Goal: Task Accomplishment & Management: Manage account settings

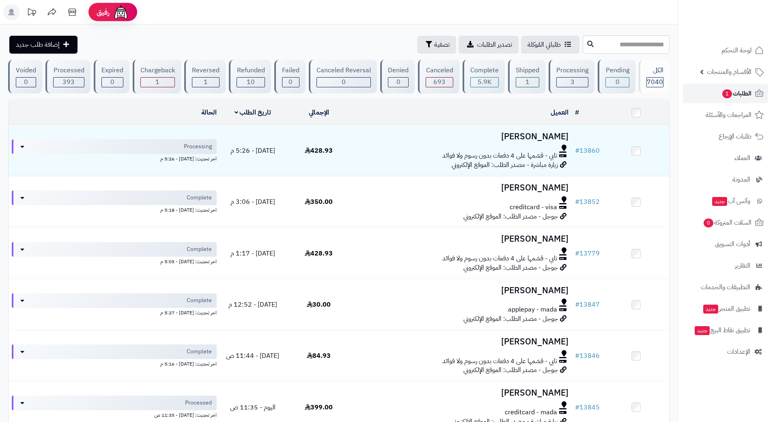
click at [698, 95] on link "الطلبات 1" at bounding box center [725, 93] width 85 height 19
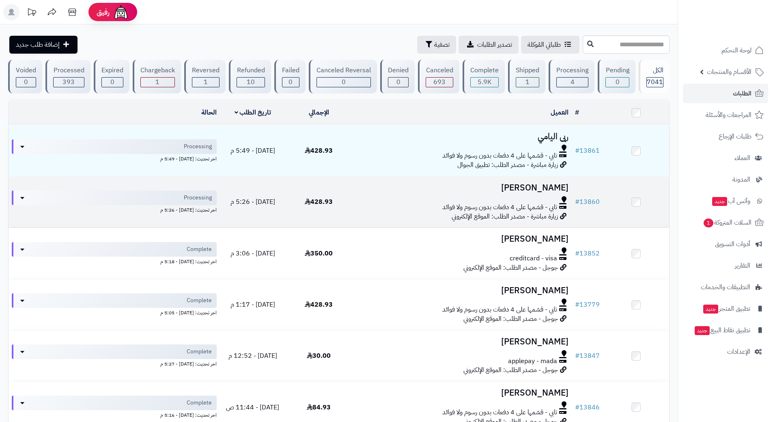
click at [382, 196] on div at bounding box center [462, 199] width 214 height 6
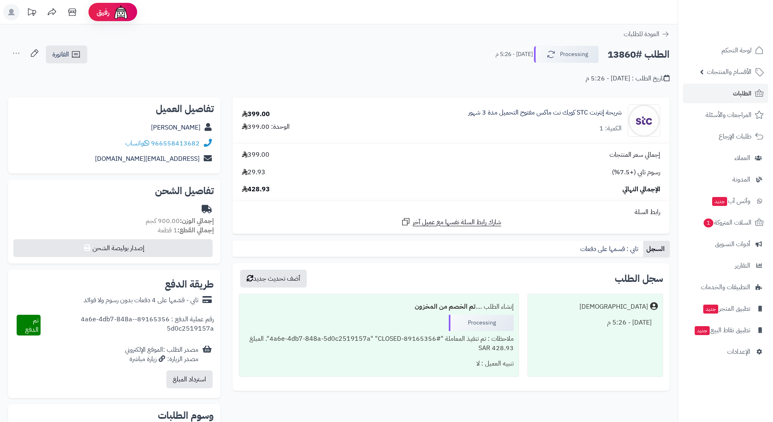
click at [629, 51] on h2 "الطلب #13860" at bounding box center [639, 54] width 62 height 17
click at [629, 52] on h2 "الطلب #13860" at bounding box center [639, 54] width 62 height 17
copy div "الطلب #13860 Processing"
click at [704, 95] on link "الطلبات" at bounding box center [725, 93] width 85 height 19
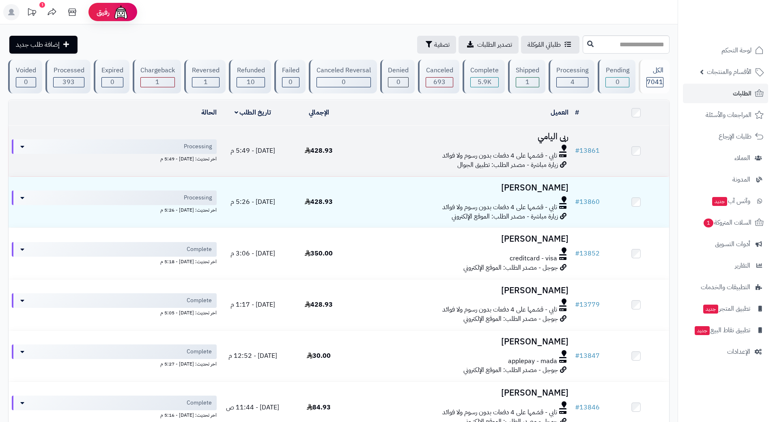
click at [386, 143] on td "ربى اليامي تابي - قسّمها على 4 دفعات بدون رسوم ولا فوائد زيارة مباشرة - مصدر ال…" at bounding box center [462, 150] width 220 height 51
click at [385, 142] on td "ربى اليامي تابي - قسّمها على 4 دفعات بدون رسوم ولا فوائد زيارة مباشرة - مصدر ال…" at bounding box center [462, 150] width 220 height 51
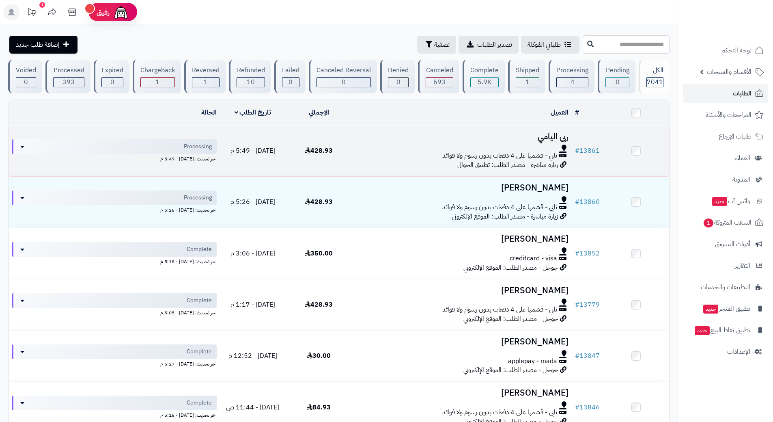
click at [385, 142] on td "ربى اليامي تابي - قسّمها على 4 دفعات بدون رسوم ولا فوائد زيارة مباشرة - مصدر ال…" at bounding box center [462, 150] width 220 height 51
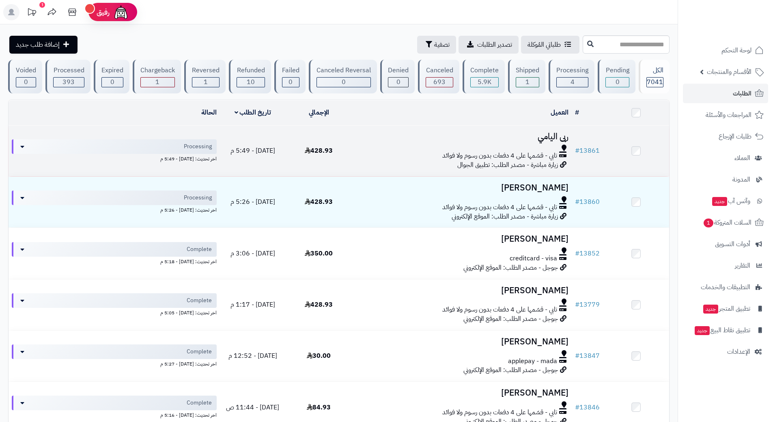
click at [384, 145] on div at bounding box center [462, 148] width 214 height 6
click at [386, 145] on div at bounding box center [462, 148] width 214 height 6
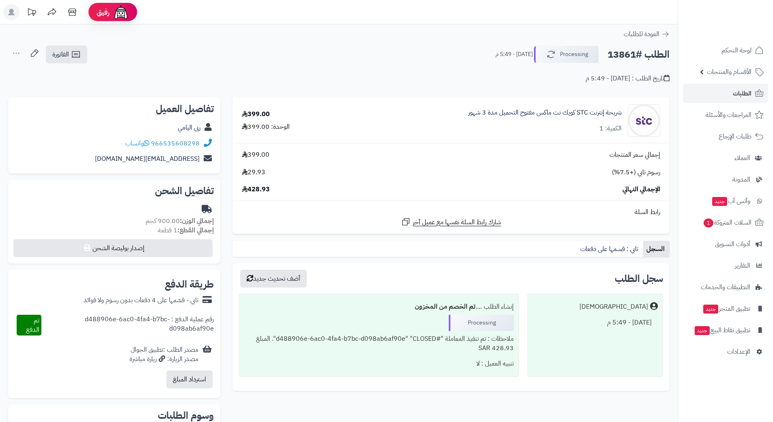
click at [640, 56] on h2 "الطلب #13861" at bounding box center [639, 54] width 62 height 17
copy div "الطلب #13861 Processing"
click at [147, 142] on icon at bounding box center [147, 143] width 6 height 6
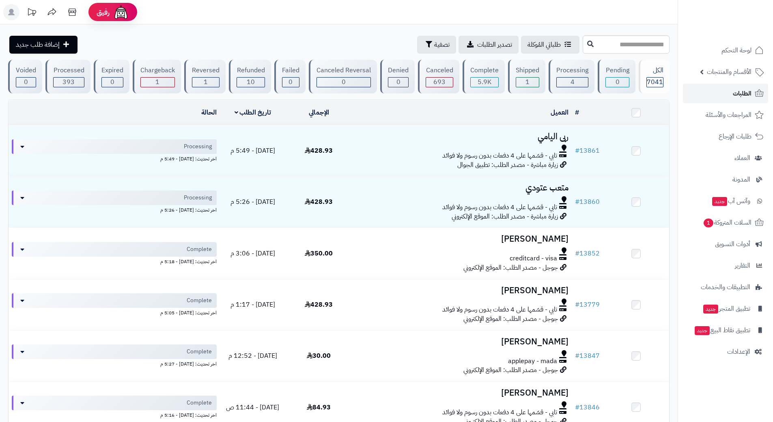
click at [700, 89] on link "الطلبات" at bounding box center [725, 93] width 85 height 19
click at [639, 45] on input "text" at bounding box center [626, 44] width 87 height 18
type input "*"
type input "*****"
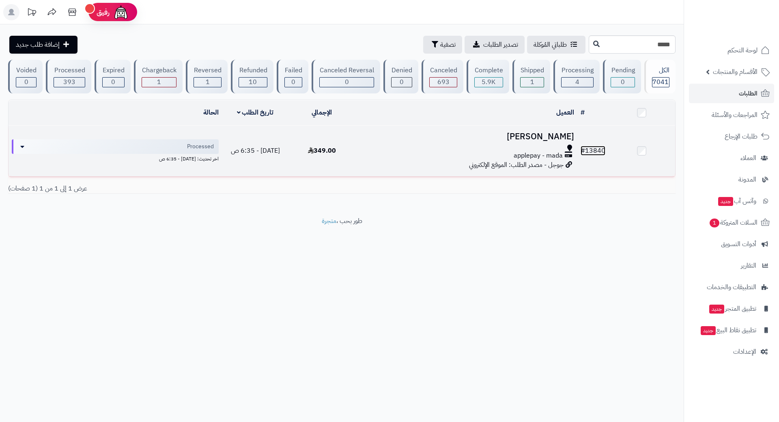
click at [601, 149] on link "# 13840" at bounding box center [593, 151] width 25 height 10
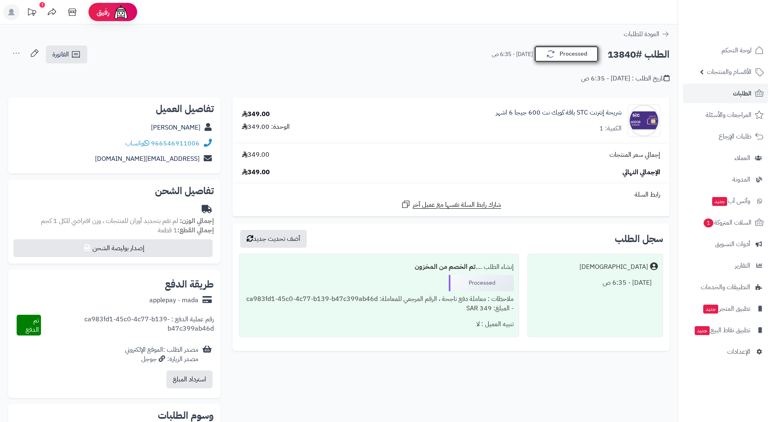
click at [567, 50] on button "Processed" at bounding box center [566, 53] width 65 height 17
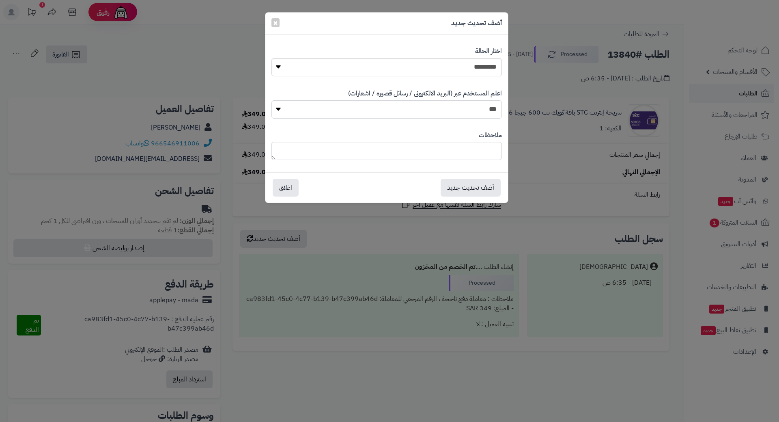
click at [479, 57] on div "**********" at bounding box center [387, 62] width 231 height 42
click at [475, 66] on select "**********" at bounding box center [387, 67] width 231 height 18
select select "*"
click at [272, 58] on select "**********" at bounding box center [387, 67] width 231 height 18
click at [470, 181] on button "أضف تحديث جديد" at bounding box center [471, 187] width 60 height 18
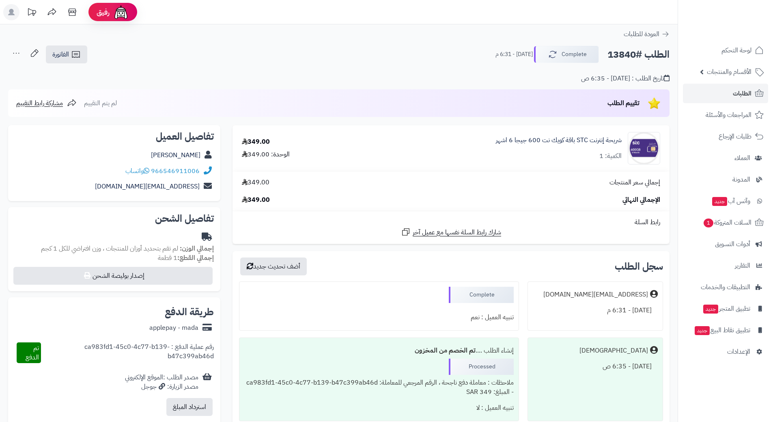
click at [627, 54] on h2 "الطلب #13840" at bounding box center [639, 54] width 62 height 17
click at [709, 93] on link "الطلبات" at bounding box center [725, 93] width 85 height 19
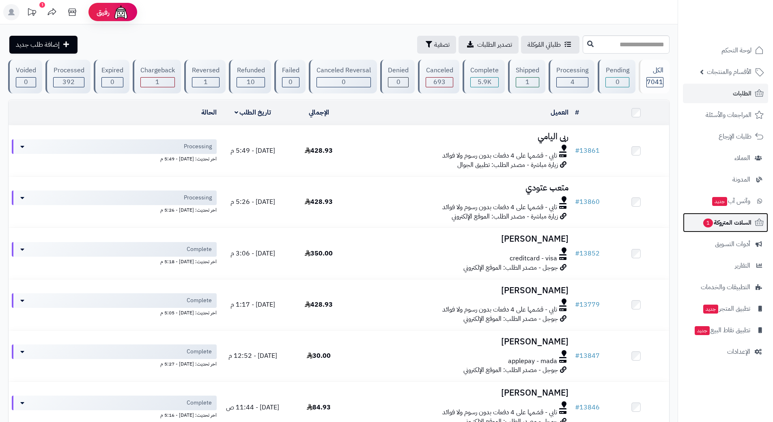
click at [720, 227] on span "السلات المتروكة 1" at bounding box center [727, 222] width 49 height 11
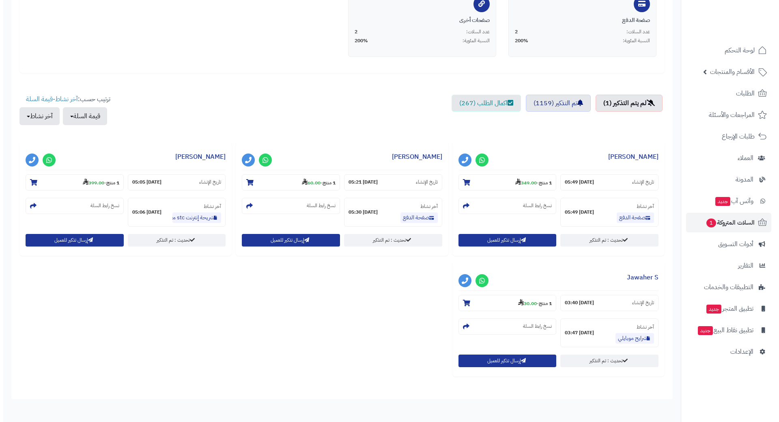
scroll to position [203, 0]
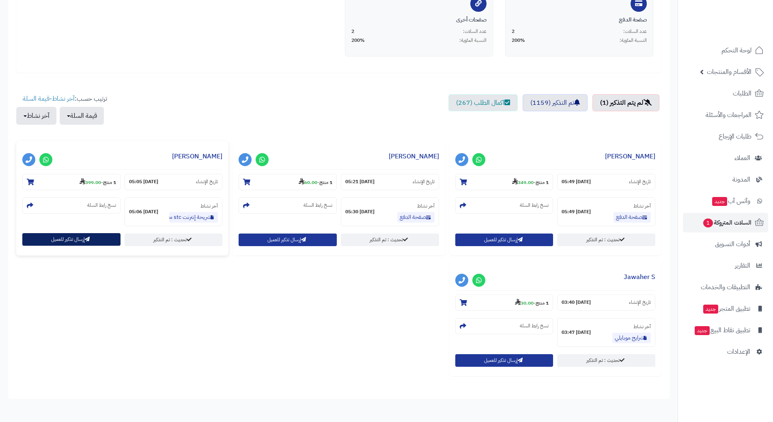
click at [95, 243] on button "إرسال تذكير للعميل" at bounding box center [71, 239] width 98 height 13
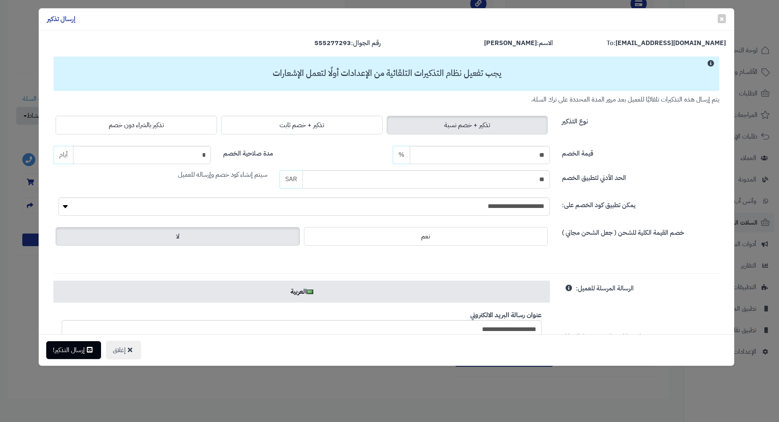
drag, startPoint x: 120, startPoint y: 129, endPoint x: 92, endPoint y: 195, distance: 71.8
click at [120, 129] on span "تذكير بالشراء دون خصم" at bounding box center [136, 125] width 55 height 10
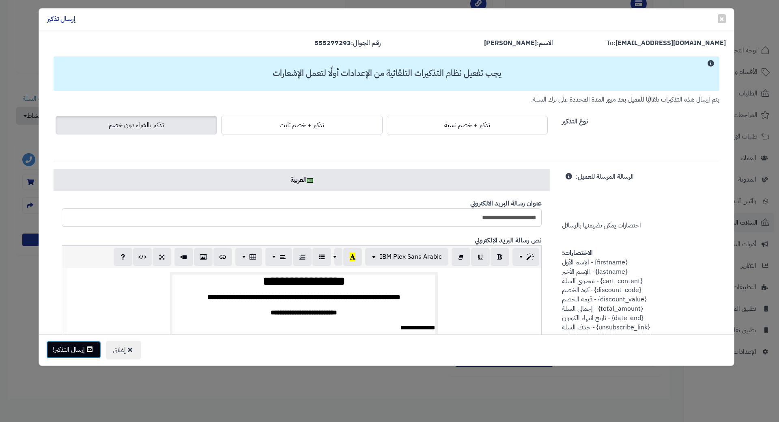
click at [68, 350] on button "إرسال التذكير!" at bounding box center [73, 350] width 55 height 18
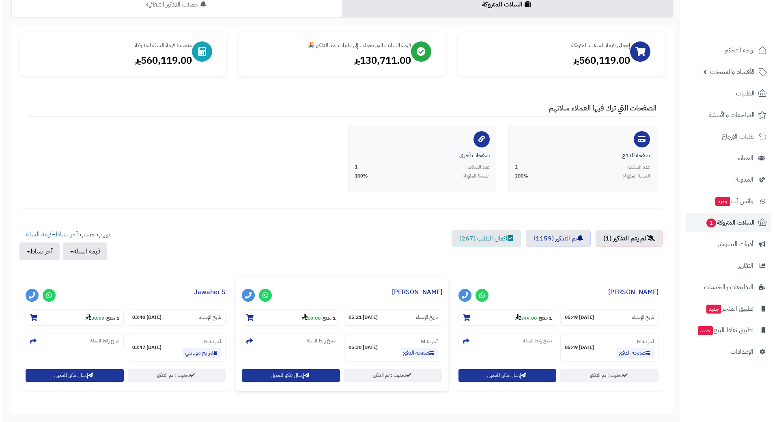
scroll to position [123, 0]
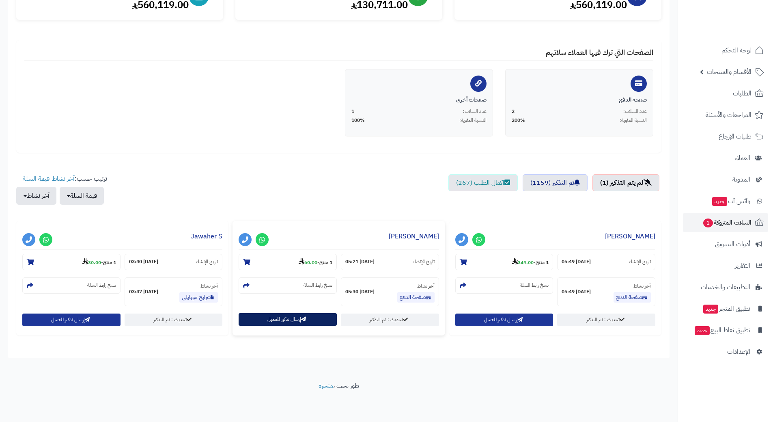
click at [295, 319] on button "إرسال تذكير للعميل" at bounding box center [288, 319] width 98 height 13
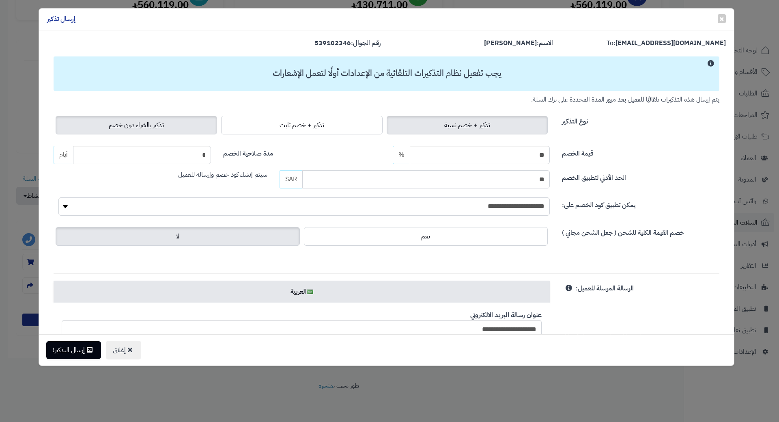
click at [137, 127] on span "تذكير بالشراء دون خصم" at bounding box center [136, 125] width 55 height 10
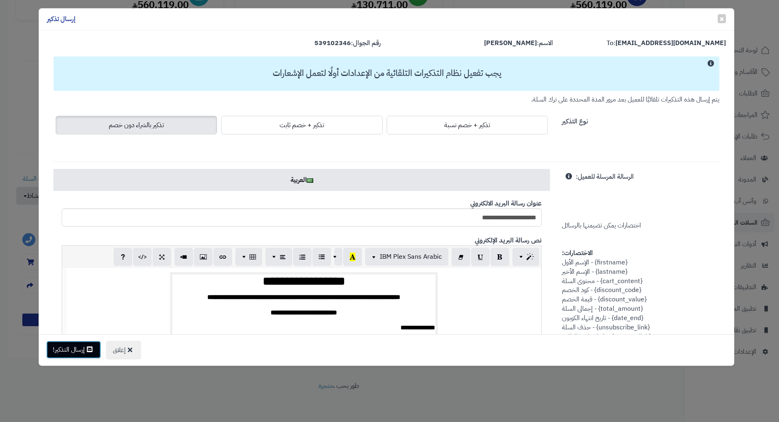
click at [75, 349] on button "إرسال التذكير!" at bounding box center [73, 350] width 55 height 18
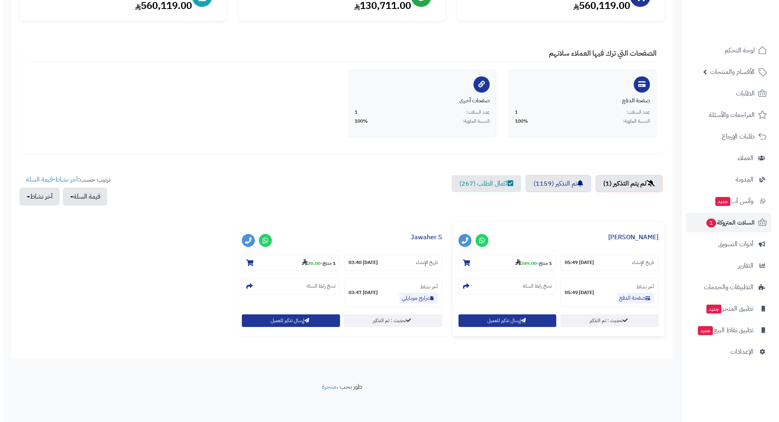
scroll to position [123, 0]
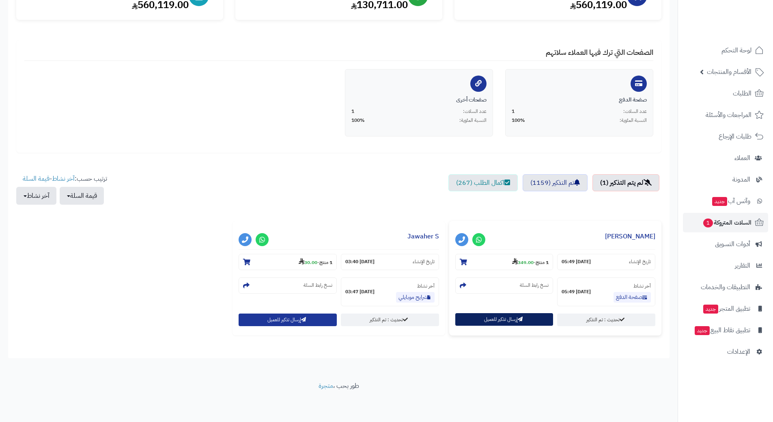
click at [481, 316] on button "إرسال تذكير للعميل" at bounding box center [504, 319] width 98 height 13
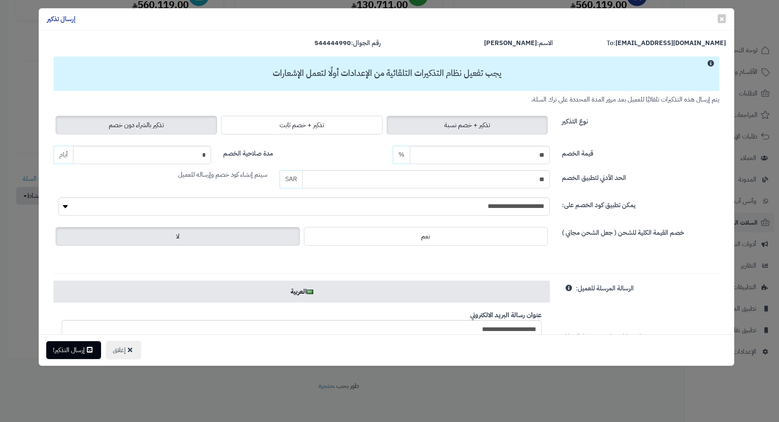
click at [157, 129] on span "تذكير بالشراء دون خصم" at bounding box center [136, 125] width 55 height 10
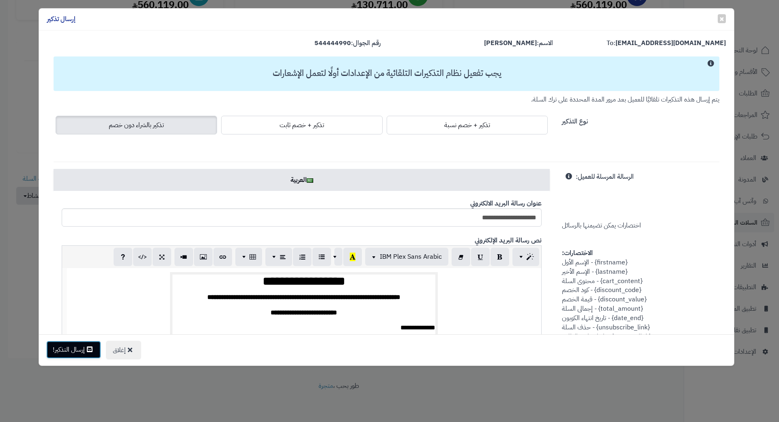
click at [84, 342] on button "إرسال التذكير!" at bounding box center [73, 350] width 55 height 18
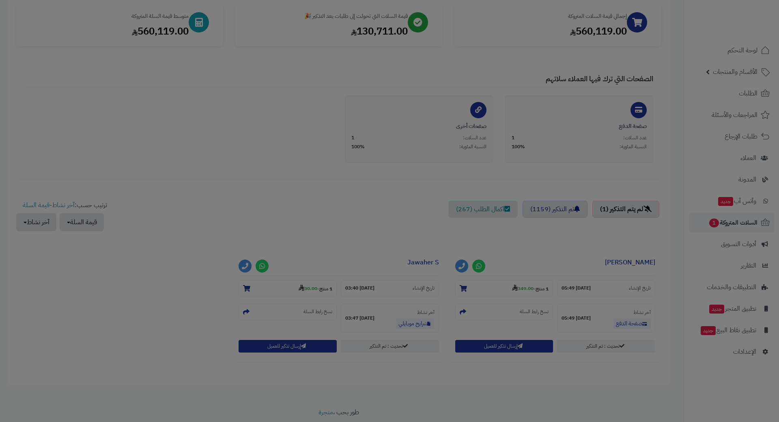
scroll to position [149, 0]
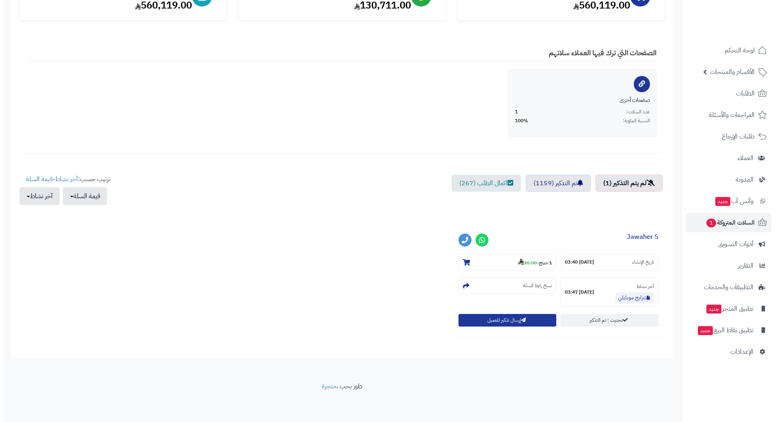
scroll to position [123, 0]
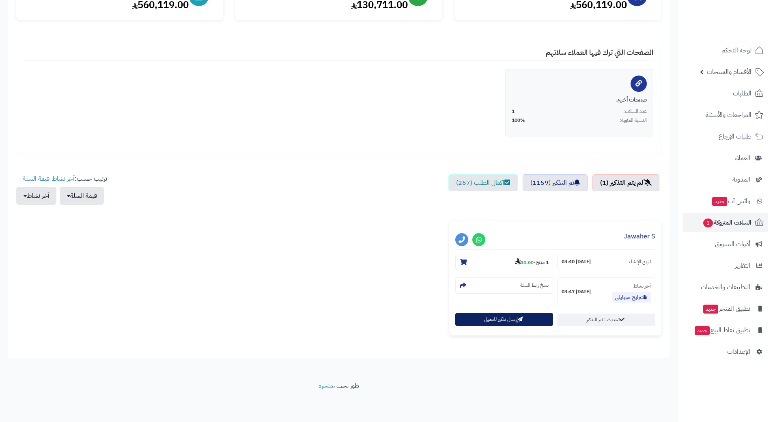
click at [467, 323] on button "إرسال تذكير للعميل" at bounding box center [504, 319] width 98 height 13
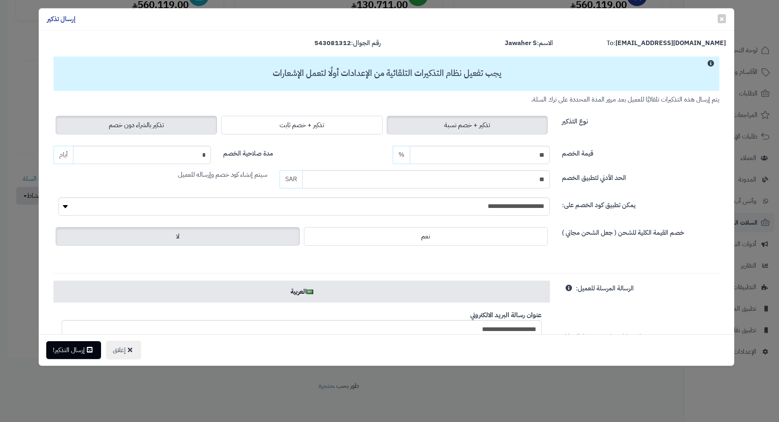
drag, startPoint x: 148, startPoint y: 125, endPoint x: 149, endPoint y: 129, distance: 4.1
click at [148, 125] on span "تذكير بالشراء دون خصم" at bounding box center [136, 125] width 55 height 10
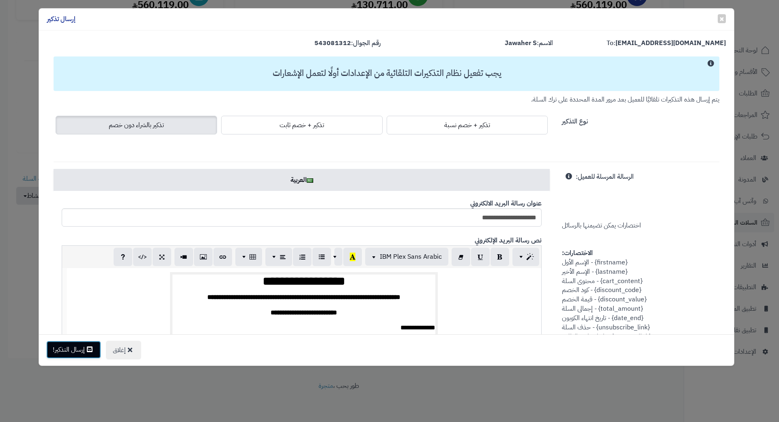
click at [70, 352] on button "إرسال التذكير!" at bounding box center [73, 350] width 55 height 18
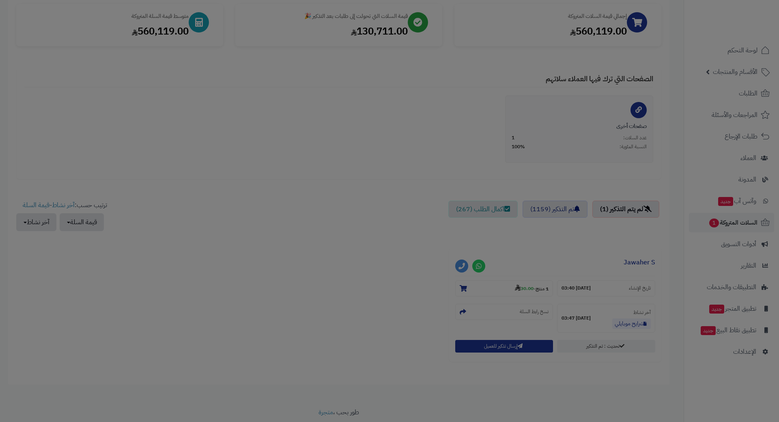
scroll to position [149, 0]
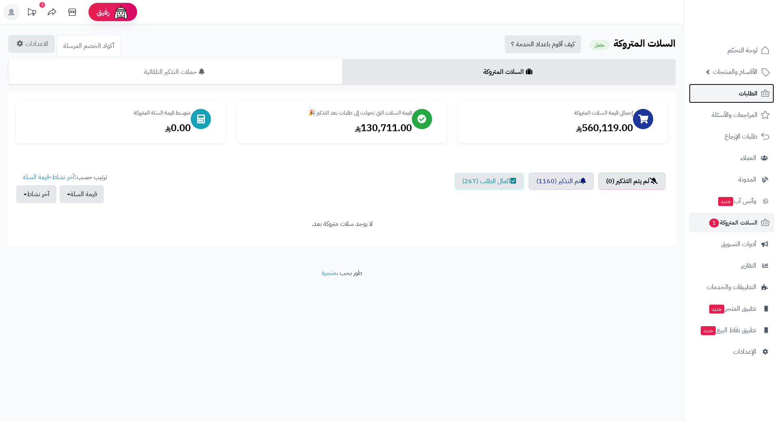
click at [719, 89] on link "الطلبات" at bounding box center [731, 93] width 85 height 19
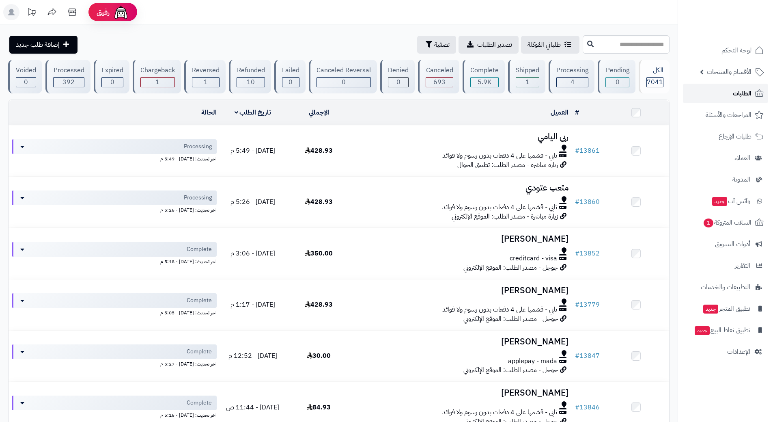
click at [728, 87] on link "الطلبات" at bounding box center [725, 93] width 85 height 19
drag, startPoint x: 0, startPoint y: 0, endPoint x: 727, endPoint y: 87, distance: 732.5
click at [727, 87] on link "الطلبات" at bounding box center [725, 93] width 85 height 19
click at [736, 93] on span "الطلبات" at bounding box center [742, 93] width 19 height 11
click at [722, 88] on link "الطلبات" at bounding box center [725, 93] width 85 height 19
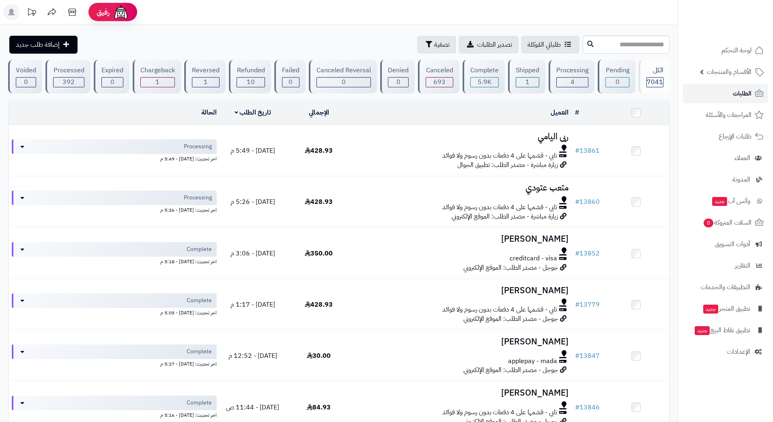
click at [720, 91] on link "الطلبات" at bounding box center [725, 93] width 85 height 19
click at [720, 92] on link "الطلبات" at bounding box center [725, 93] width 85 height 19
click at [719, 94] on link "الطلبات" at bounding box center [725, 93] width 85 height 19
click at [700, 88] on link "الطلبات" at bounding box center [725, 93] width 85 height 19
click at [696, 95] on link "الطلبات" at bounding box center [725, 93] width 85 height 19
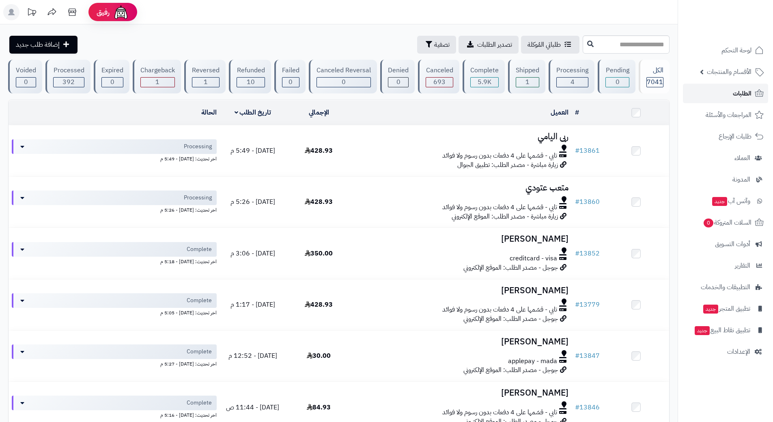
click at [729, 90] on link "الطلبات" at bounding box center [725, 93] width 85 height 19
click at [615, 48] on input "text" at bounding box center [626, 44] width 87 height 18
type input "*****"
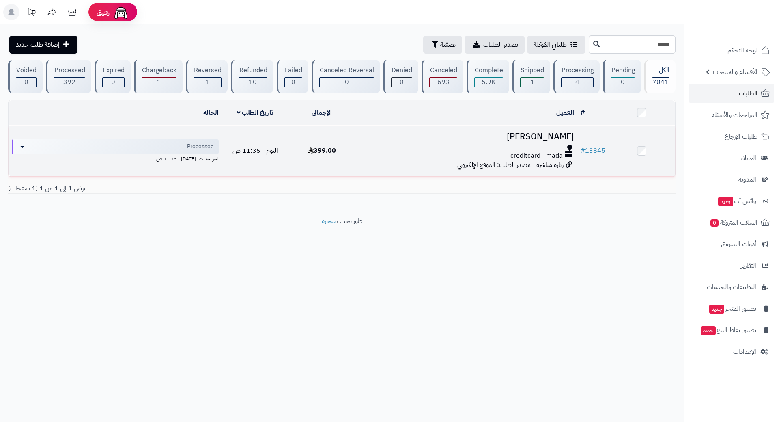
click at [389, 138] on h3 "[PERSON_NAME]" at bounding box center [467, 136] width 216 height 9
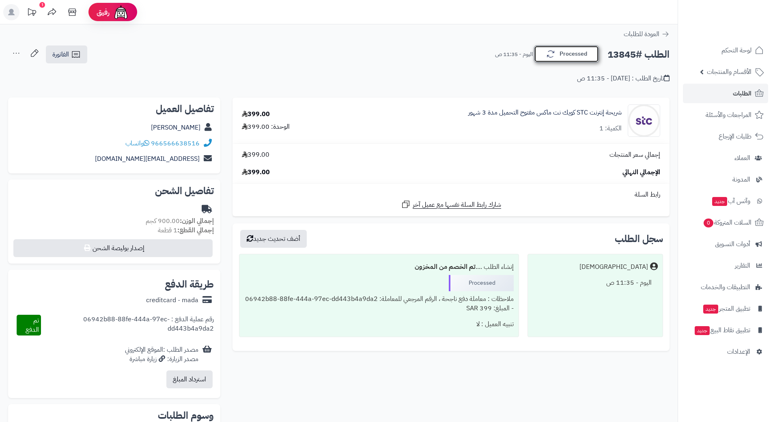
click at [568, 55] on button "Processed" at bounding box center [566, 53] width 65 height 17
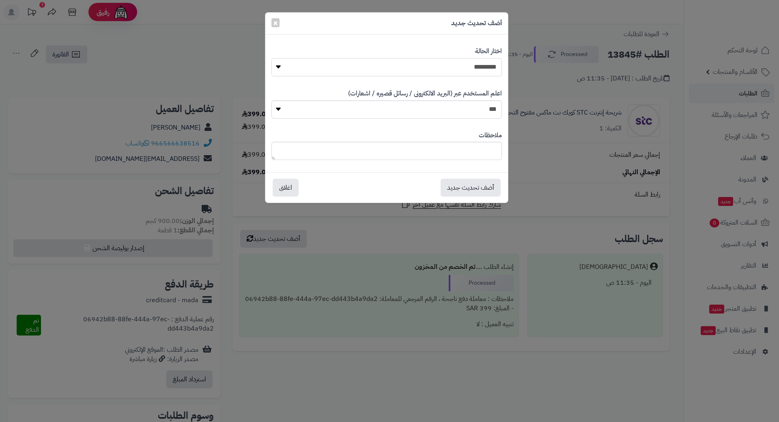
drag, startPoint x: 480, startPoint y: 63, endPoint x: 479, endPoint y: 75, distance: 12.2
click at [479, 64] on select "**********" at bounding box center [387, 67] width 231 height 18
select select "*"
click at [272, 58] on select "**********" at bounding box center [387, 67] width 231 height 18
click at [467, 196] on button "أضف تحديث جديد" at bounding box center [471, 187] width 60 height 18
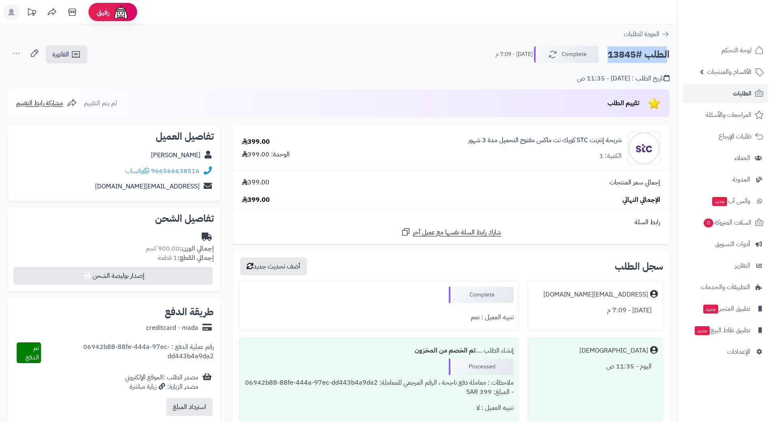
drag, startPoint x: 0, startPoint y: 0, endPoint x: 620, endPoint y: 55, distance: 622.7
click at [692, 88] on link "الطلبات" at bounding box center [725, 93] width 85 height 19
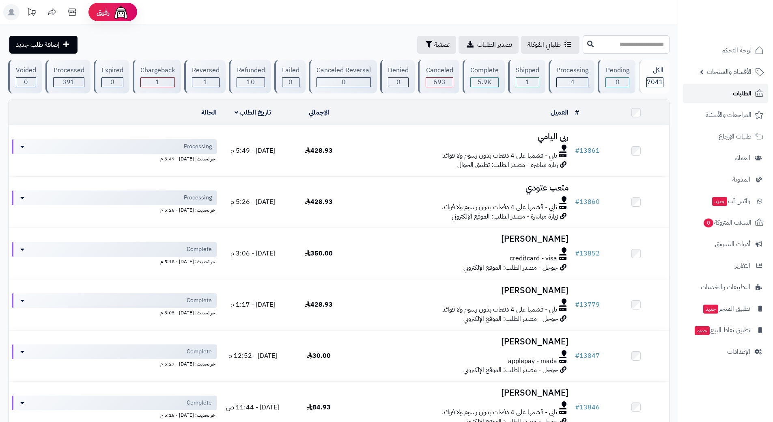
click at [724, 88] on link "الطلبات" at bounding box center [725, 93] width 85 height 19
click at [636, 39] on input "text" at bounding box center [626, 44] width 87 height 18
type input "*****"
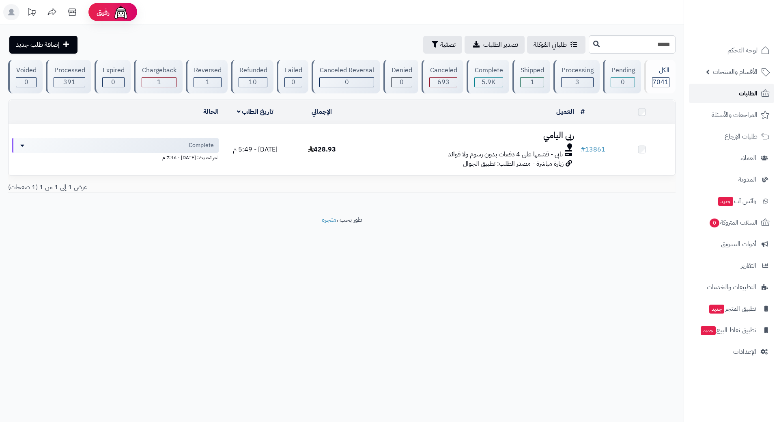
drag, startPoint x: 0, startPoint y: 0, endPoint x: 738, endPoint y: 92, distance: 743.2
click at [738, 92] on link "الطلبات" at bounding box center [731, 93] width 85 height 19
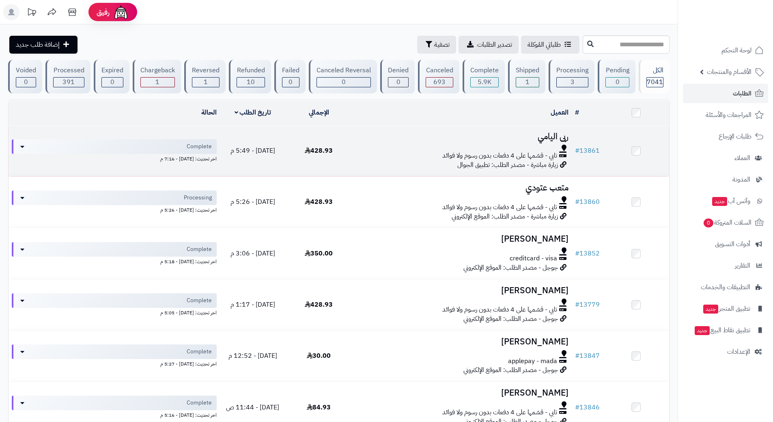
click at [391, 149] on div at bounding box center [462, 148] width 214 height 6
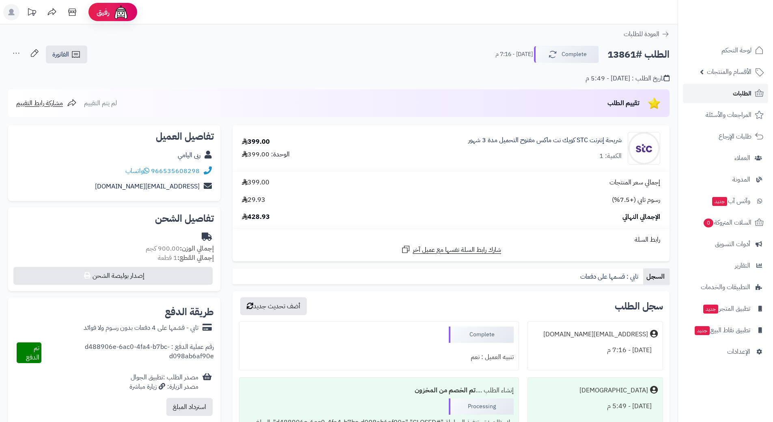
click at [731, 95] on link "الطلبات" at bounding box center [725, 93] width 85 height 19
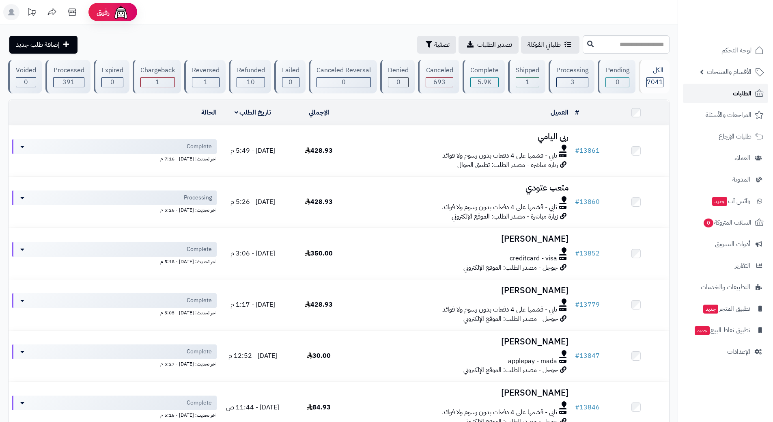
click at [716, 93] on link "الطلبات" at bounding box center [725, 93] width 85 height 19
click at [626, 41] on input "text" at bounding box center [626, 44] width 87 height 18
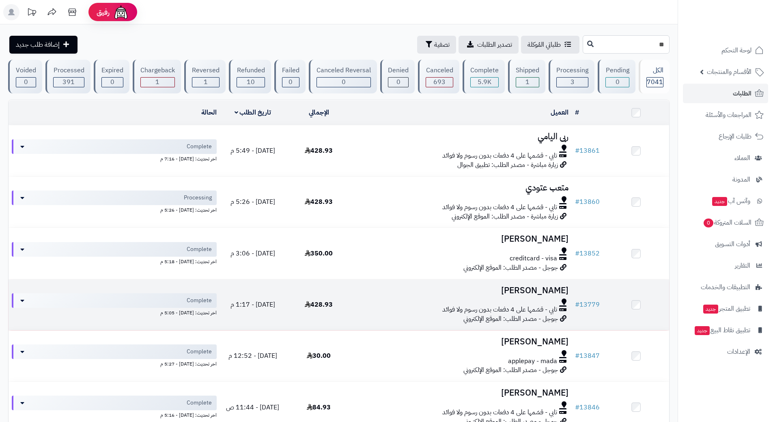
type input "**"
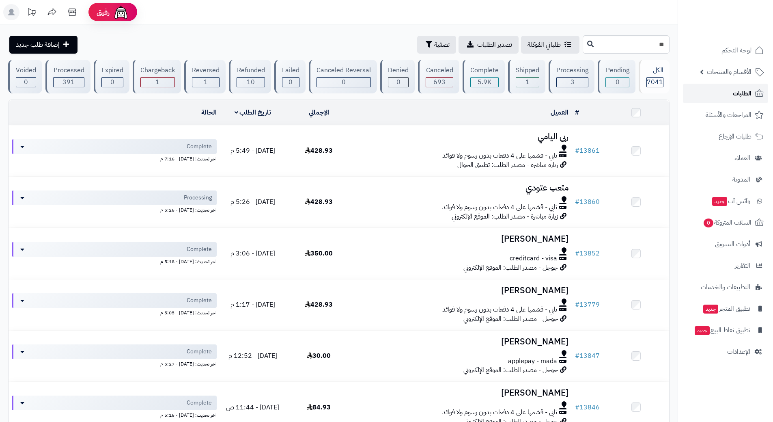
click at [719, 92] on link "الطلبات" at bounding box center [725, 93] width 85 height 19
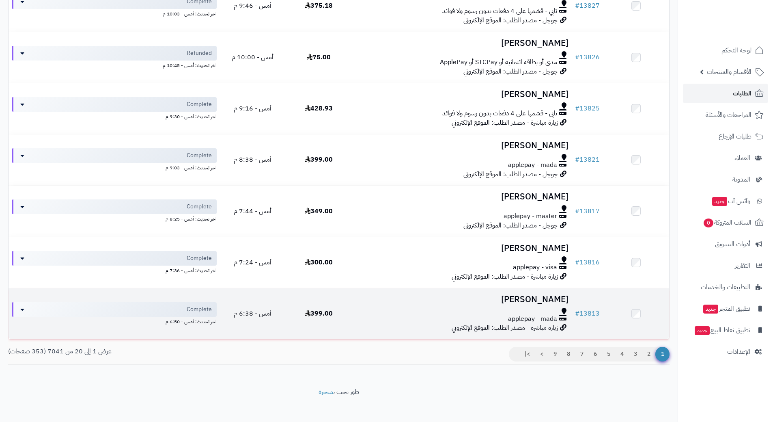
scroll to position [828, 0]
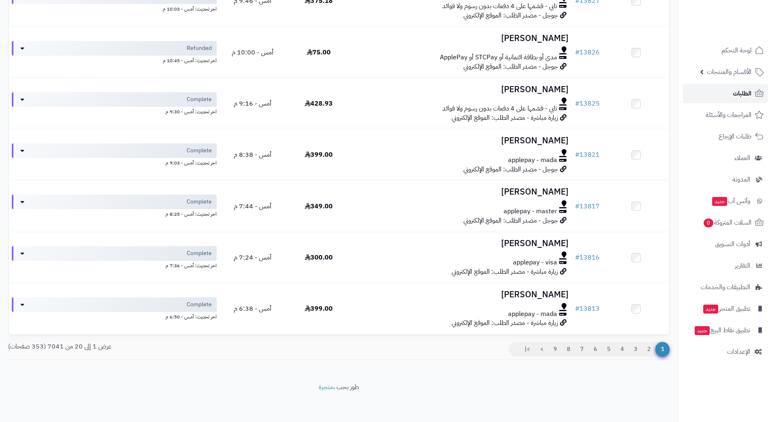
click at [717, 88] on link "الطلبات" at bounding box center [725, 93] width 85 height 19
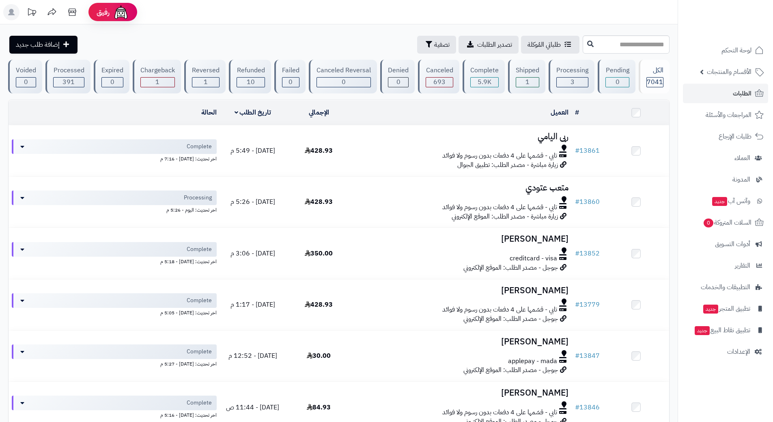
click at [647, 40] on input "text" at bounding box center [626, 44] width 87 height 18
type input "*****"
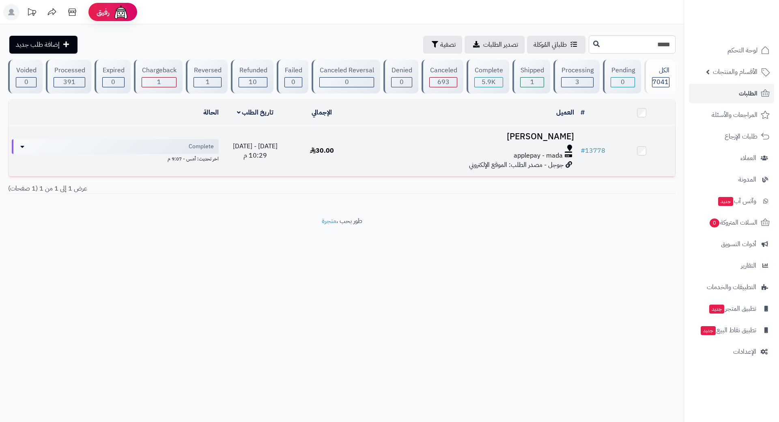
click at [528, 156] on span "applepay - mada" at bounding box center [538, 155] width 49 height 9
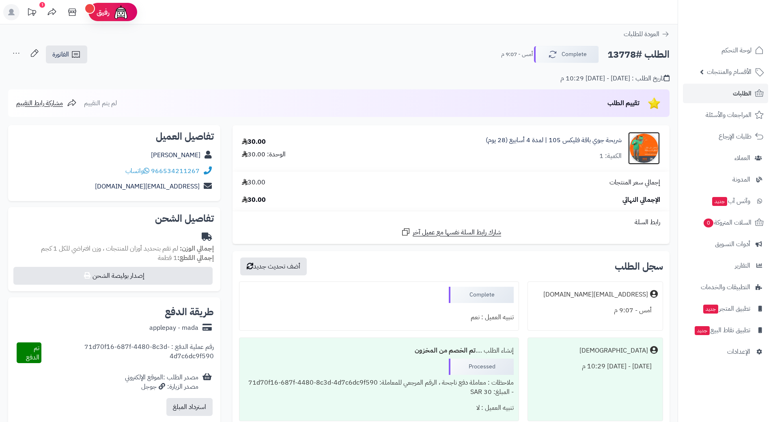
click at [634, 149] on img at bounding box center [644, 148] width 32 height 32
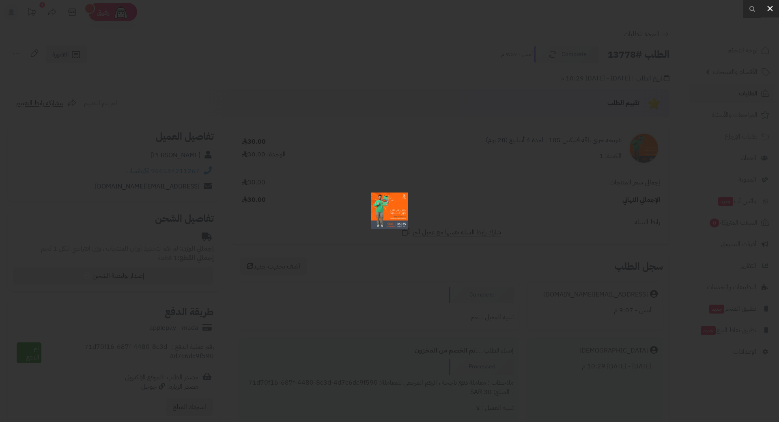
click at [771, 7] on icon at bounding box center [771, 9] width 10 height 10
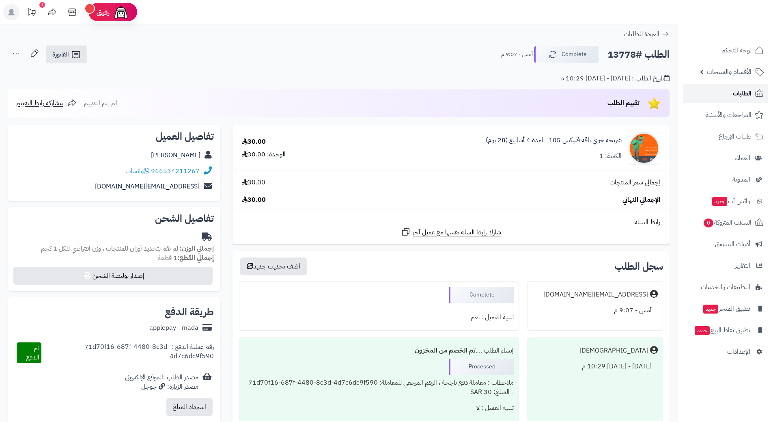
click at [750, 95] on span "الطلبات" at bounding box center [742, 93] width 19 height 11
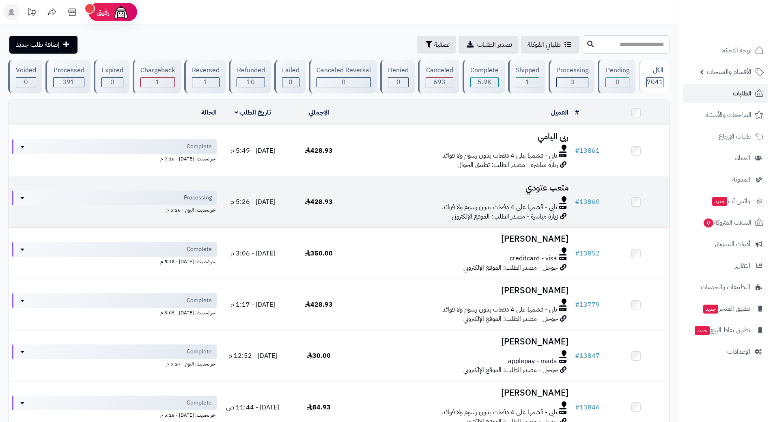
click at [328, 190] on td "428.93" at bounding box center [319, 202] width 66 height 51
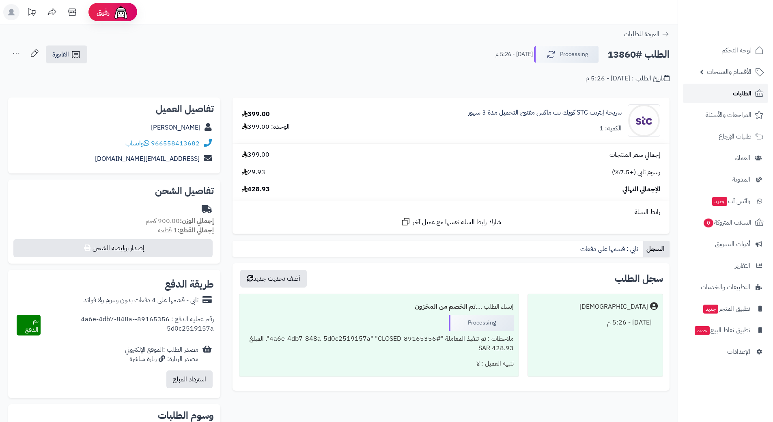
click at [755, 97] on icon at bounding box center [760, 93] width 10 height 10
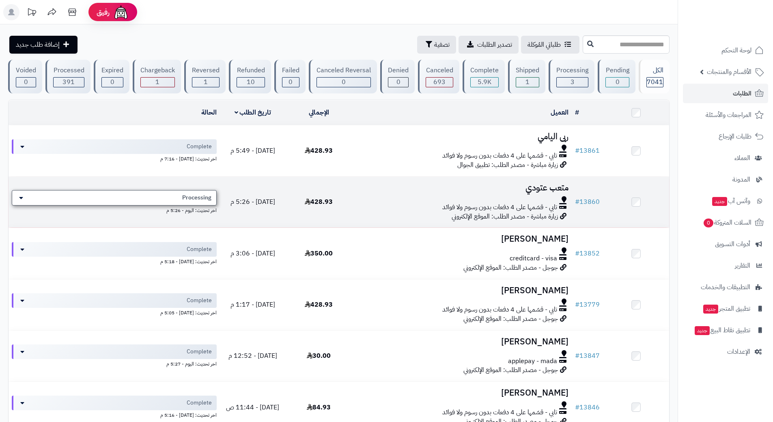
click at [173, 194] on div "Processing" at bounding box center [114, 197] width 205 height 15
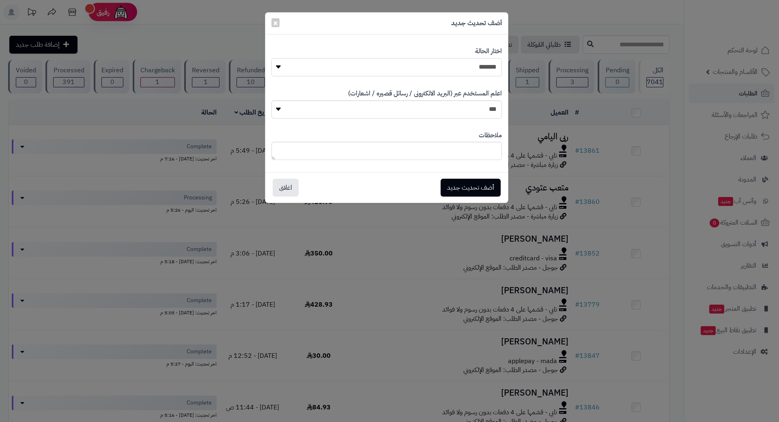
click at [451, 60] on select "**********" at bounding box center [387, 67] width 231 height 18
select select "*"
click at [272, 58] on select "**********" at bounding box center [387, 67] width 231 height 18
click at [475, 189] on button "أضف تحديث جديد" at bounding box center [471, 187] width 60 height 18
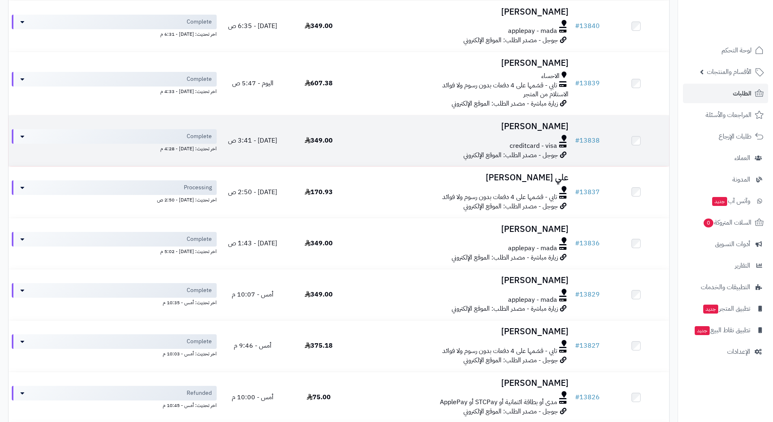
scroll to position [487, 0]
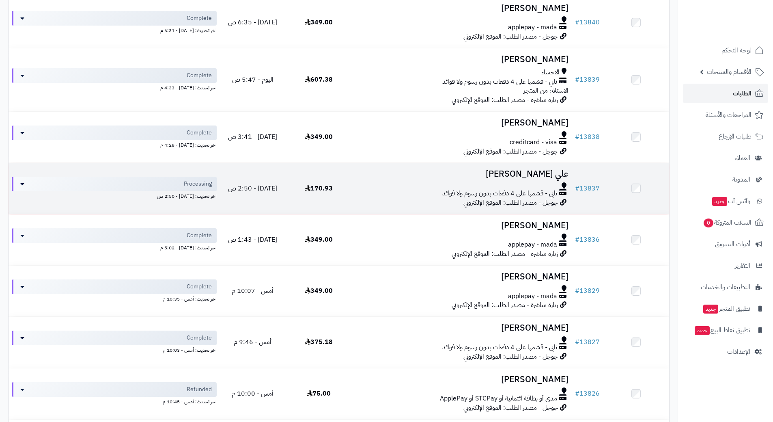
click at [418, 182] on div at bounding box center [462, 185] width 214 height 6
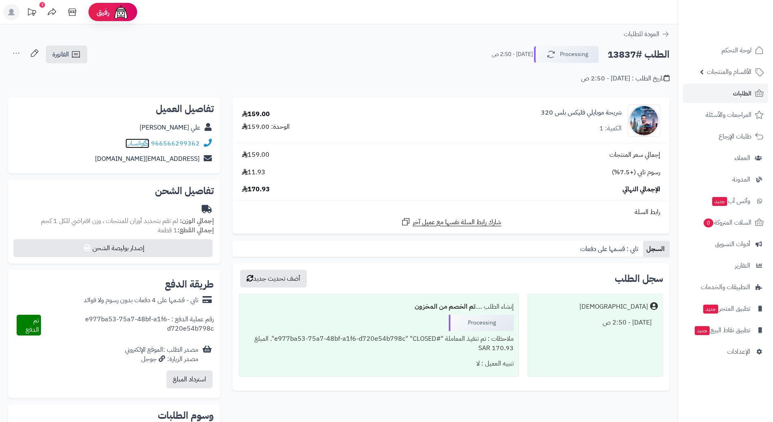
click at [147, 142] on icon at bounding box center [147, 143] width 6 height 6
click at [749, 90] on span "الطلبات" at bounding box center [742, 93] width 19 height 11
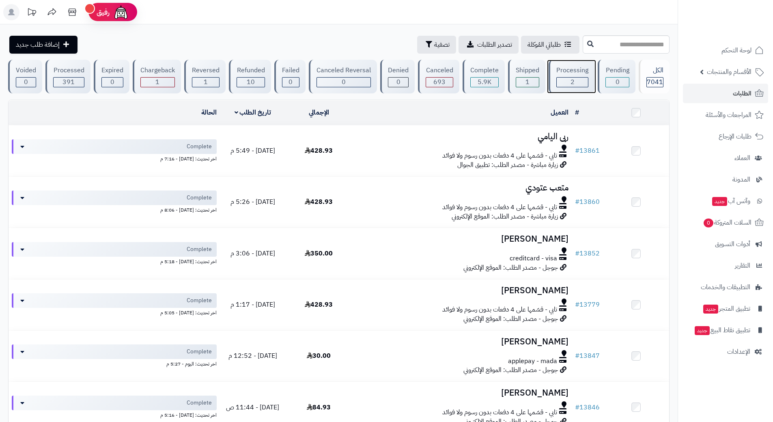
click at [567, 69] on div "Processing" at bounding box center [572, 70] width 32 height 9
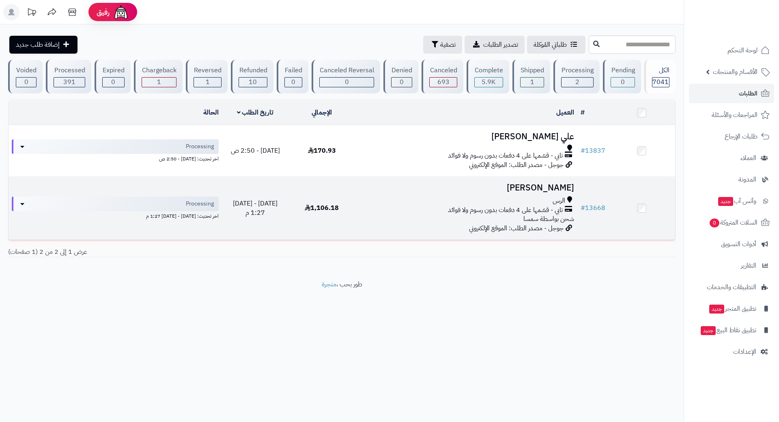
click at [440, 209] on div "تابي - قسّمها على 4 دفعات بدون رسوم ولا فوائد" at bounding box center [467, 209] width 216 height 9
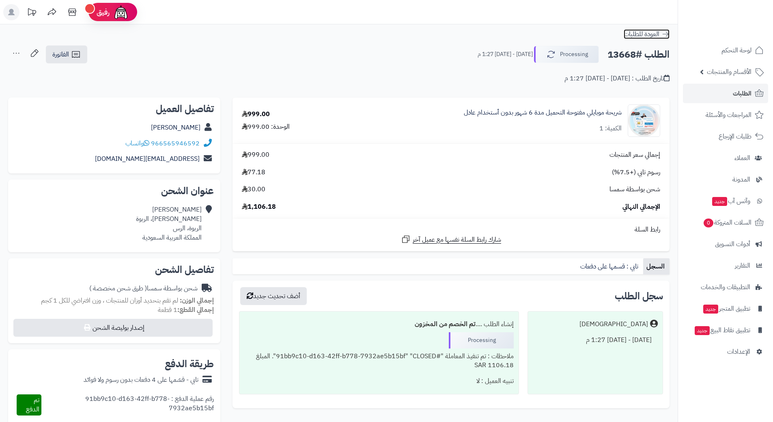
click at [663, 35] on icon at bounding box center [666, 34] width 8 height 8
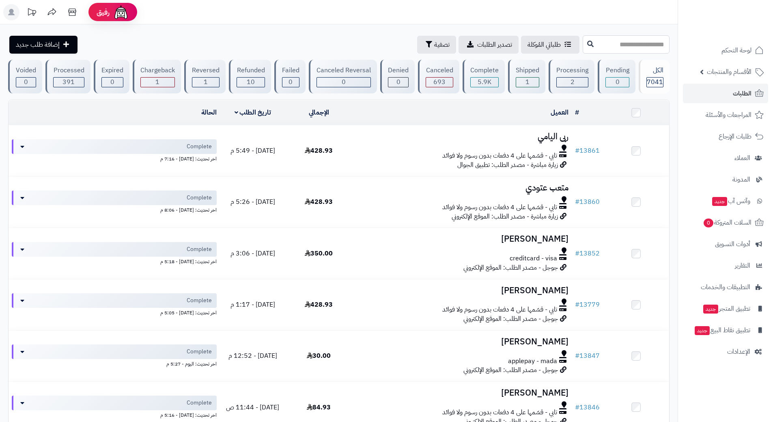
click at [667, 49] on input "text" at bounding box center [626, 44] width 87 height 18
click at [583, 40] on input "text" at bounding box center [626, 44] width 87 height 18
click at [629, 47] on input "text" at bounding box center [626, 44] width 87 height 18
type input "*****"
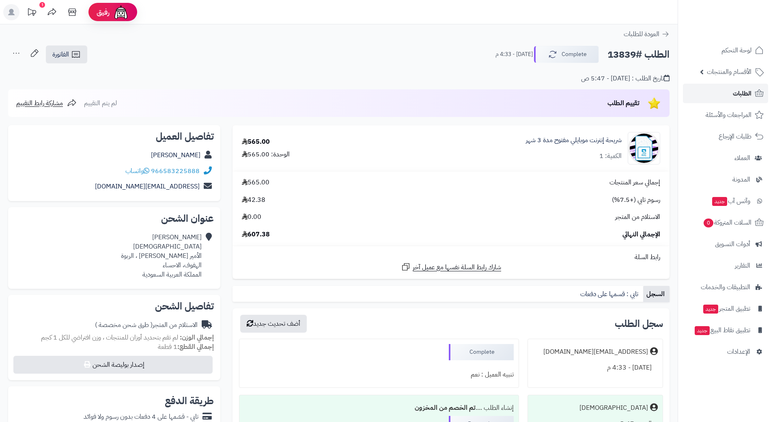
click at [719, 97] on link "الطلبات" at bounding box center [725, 93] width 85 height 19
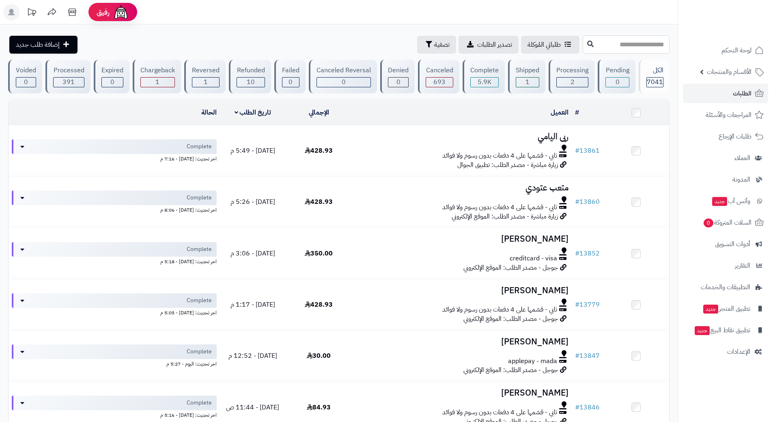
click at [583, 45] on input "text" at bounding box center [626, 44] width 87 height 18
click at [583, 47] on input "text" at bounding box center [626, 44] width 87 height 18
click at [741, 97] on span "الطلبات" at bounding box center [742, 93] width 19 height 11
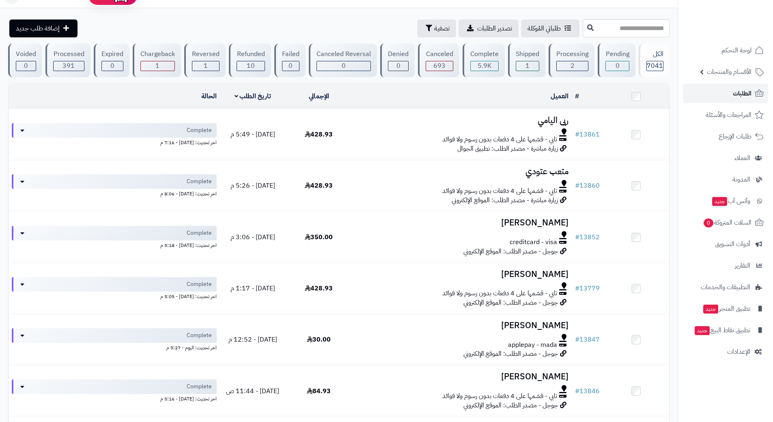
click at [705, 85] on link "الطلبات" at bounding box center [725, 93] width 85 height 19
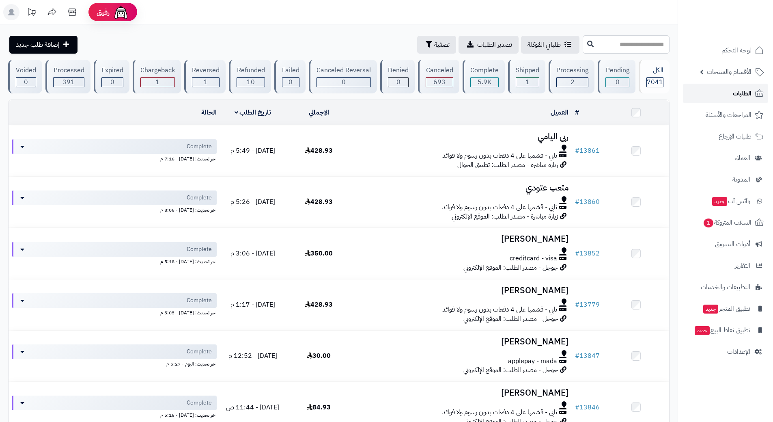
click at [710, 91] on link "الطلبات" at bounding box center [725, 93] width 85 height 19
click at [707, 93] on link "الطلبات" at bounding box center [725, 93] width 85 height 19
click at [656, 45] on input "text" at bounding box center [626, 44] width 87 height 18
click at [716, 91] on link "الطلبات" at bounding box center [725, 93] width 85 height 19
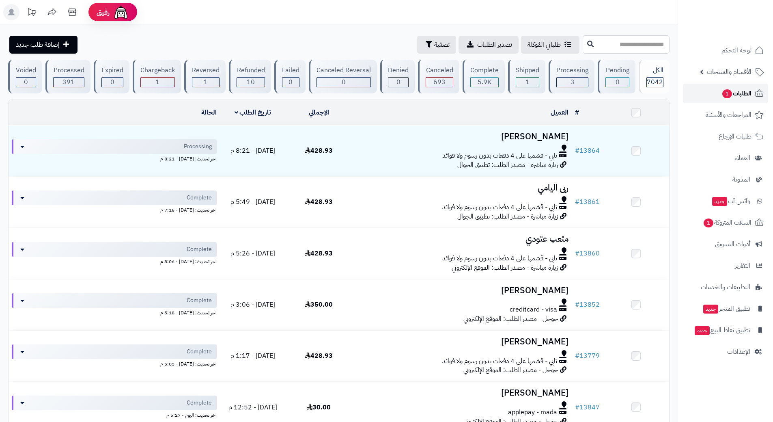
click at [706, 93] on link "الطلبات 1" at bounding box center [725, 93] width 85 height 19
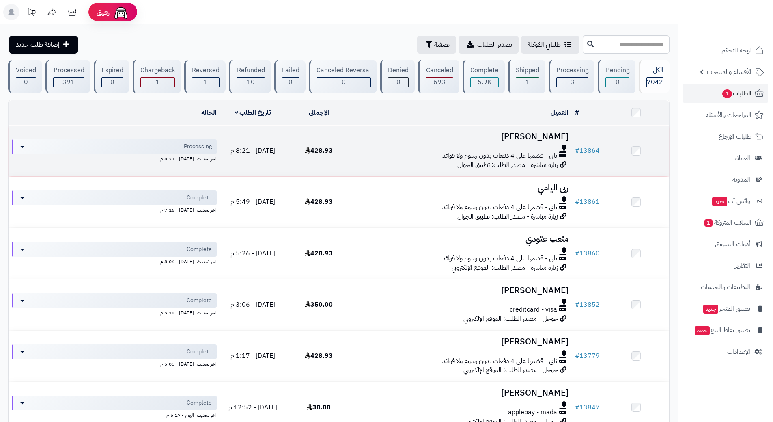
click at [368, 146] on div at bounding box center [462, 148] width 214 height 6
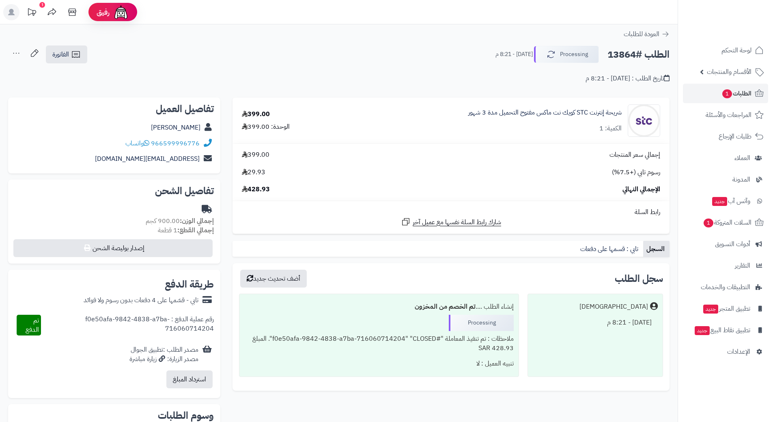
click at [640, 53] on h2 "الطلب #13864" at bounding box center [639, 54] width 62 height 17
copy div "الطلب #13864 Processing"
click at [149, 141] on icon at bounding box center [147, 143] width 6 height 6
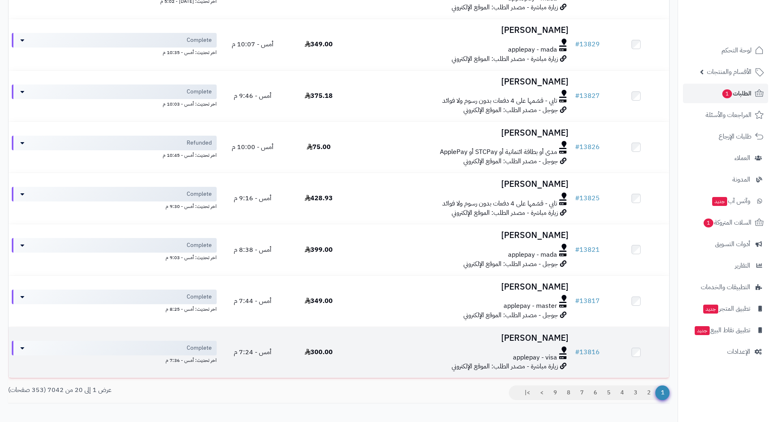
scroll to position [828, 0]
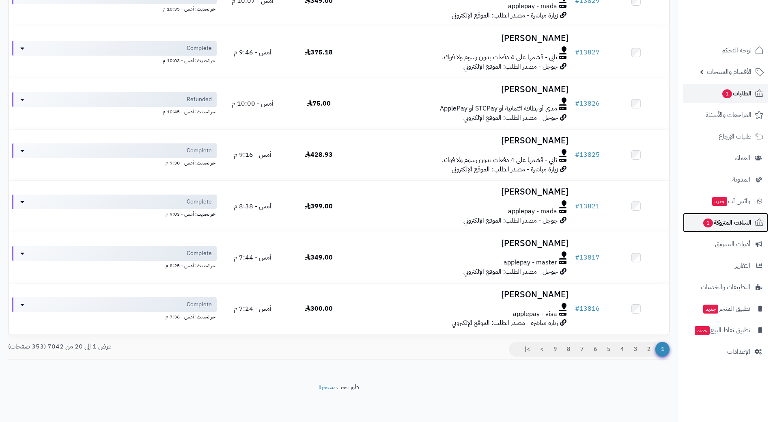
click at [709, 224] on span "1" at bounding box center [708, 223] width 11 height 10
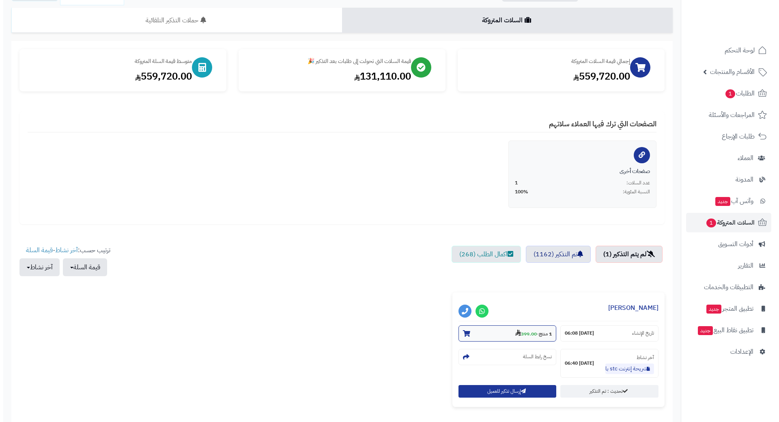
scroll to position [123, 0]
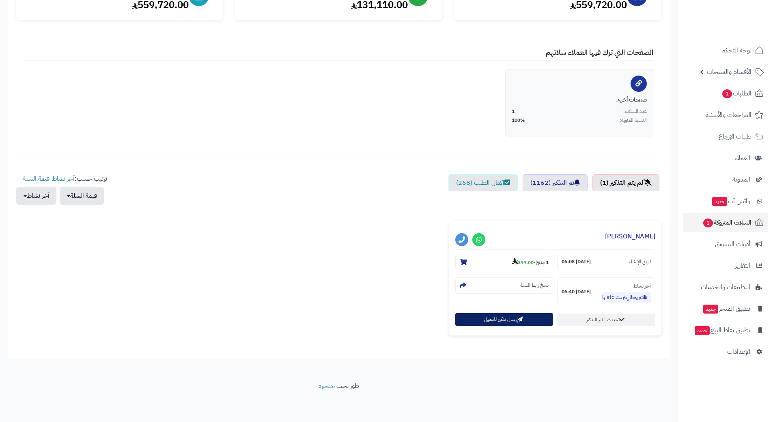
click at [497, 318] on button "إرسال تذكير للعميل" at bounding box center [504, 319] width 98 height 13
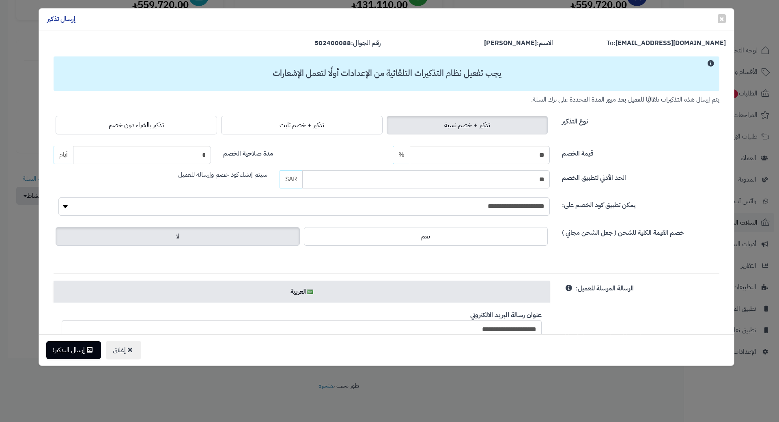
drag, startPoint x: 188, startPoint y: 127, endPoint x: 166, endPoint y: 158, distance: 38.7
click at [188, 127] on label "تذكير بالشراء دون خصم" at bounding box center [137, 125] width 162 height 19
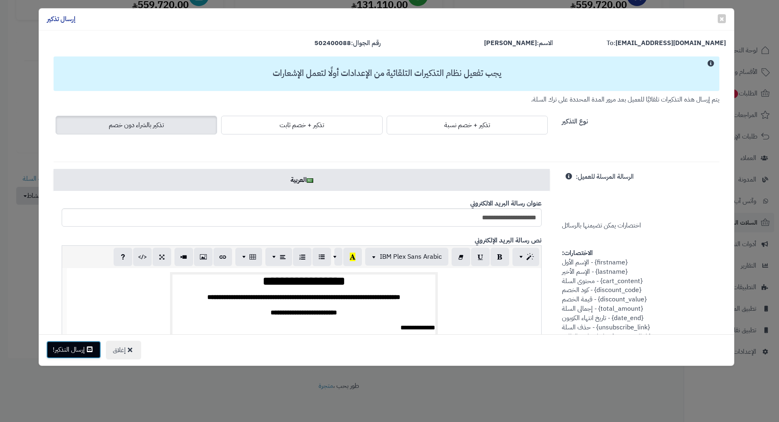
click at [79, 356] on button "إرسال التذكير!" at bounding box center [73, 350] width 55 height 18
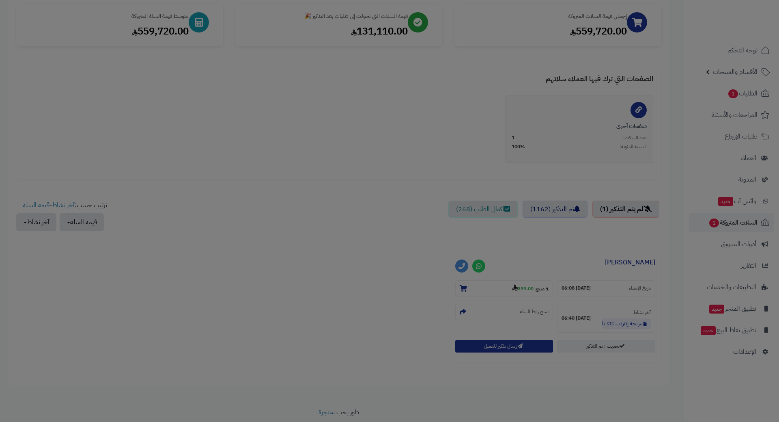
scroll to position [149, 0]
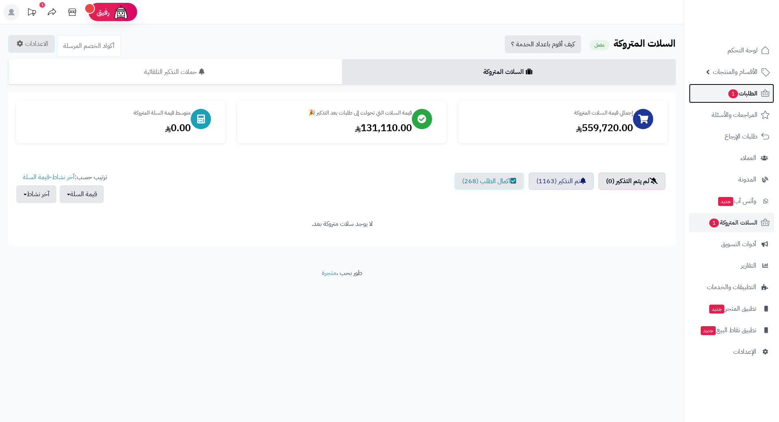
click at [711, 91] on link "الطلبات 1" at bounding box center [731, 93] width 85 height 19
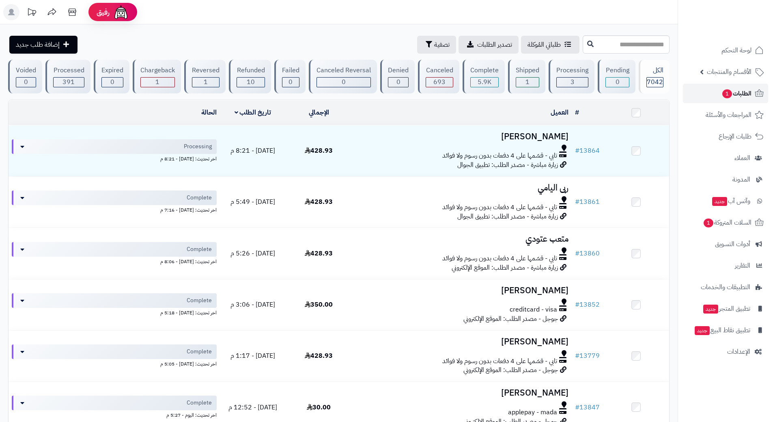
click at [712, 93] on link "الطلبات 1" at bounding box center [725, 93] width 85 height 19
click at [690, 218] on link "السلات المتروكة 1" at bounding box center [725, 222] width 85 height 19
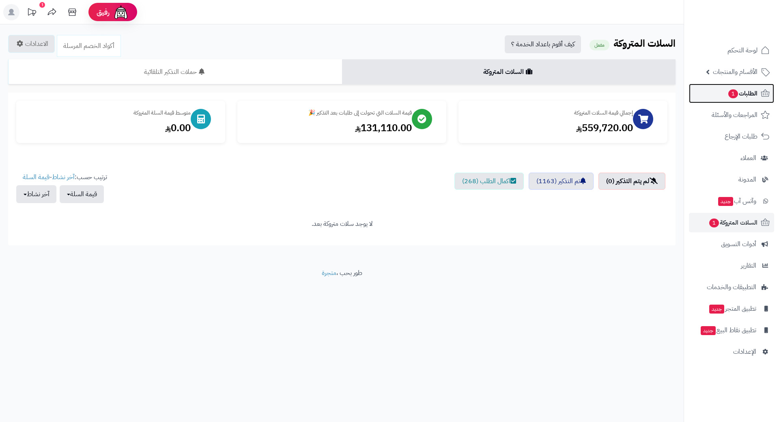
click at [718, 91] on link "الطلبات 1" at bounding box center [731, 93] width 85 height 19
